Goal: Find specific page/section: Locate a particular part of the current website

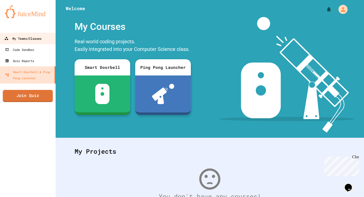
click at [26, 40] on div "My Teams/Classes" at bounding box center [22, 38] width 37 height 6
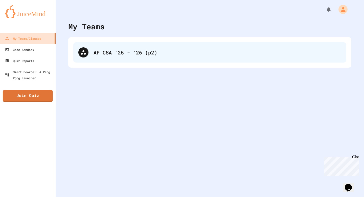
click at [130, 62] on div "AP CSA '25 - '26 (p2)" at bounding box center [209, 52] width 273 height 20
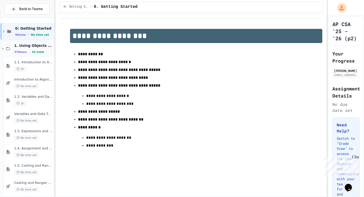
click at [3, 50] on icon at bounding box center [3, 48] width 5 height 5
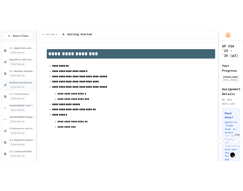
scroll to position [83, 0]
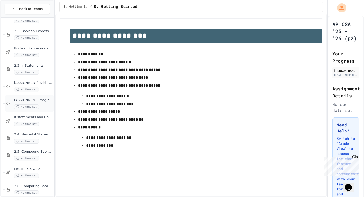
click at [46, 99] on span "[ASSIGNMENT] Magic 8 Ball" at bounding box center [33, 100] width 39 height 4
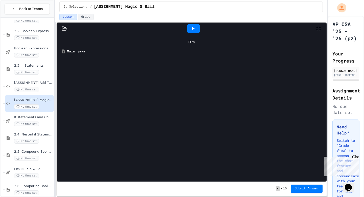
click at [191, 31] on icon at bounding box center [193, 29] width 6 height 6
